Goal: Task Accomplishment & Management: Manage account settings

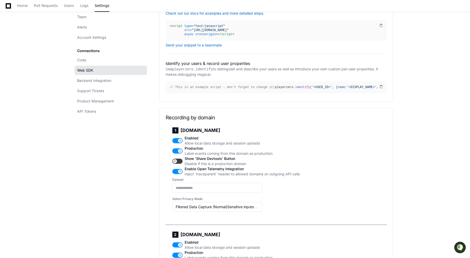
scroll to position [120, 0]
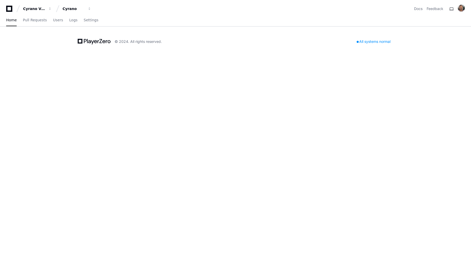
click at [300, 171] on div "Cyrano Video Cyrano Docs Feedback Home Pull Requests Users Logs Settings © 2024…" at bounding box center [235, 129] width 471 height 258
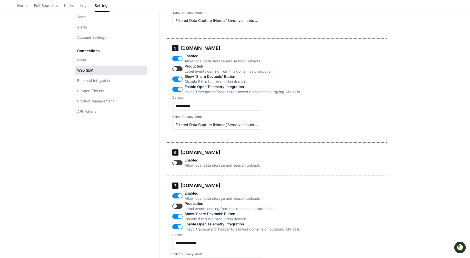
scroll to position [674, 0]
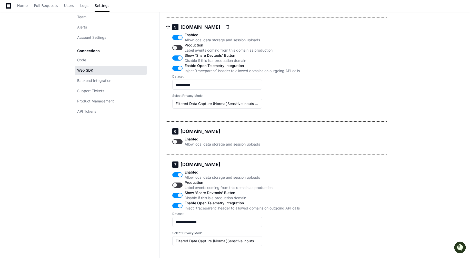
click at [176, 40] on button "button" at bounding box center [177, 37] width 10 height 5
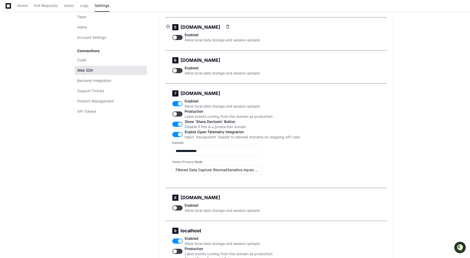
click at [180, 40] on button "button" at bounding box center [177, 37] width 10 height 5
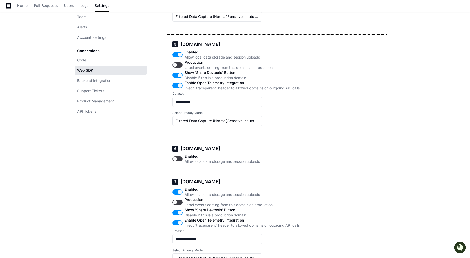
scroll to position [658, 0]
